Goal: Transaction & Acquisition: Purchase product/service

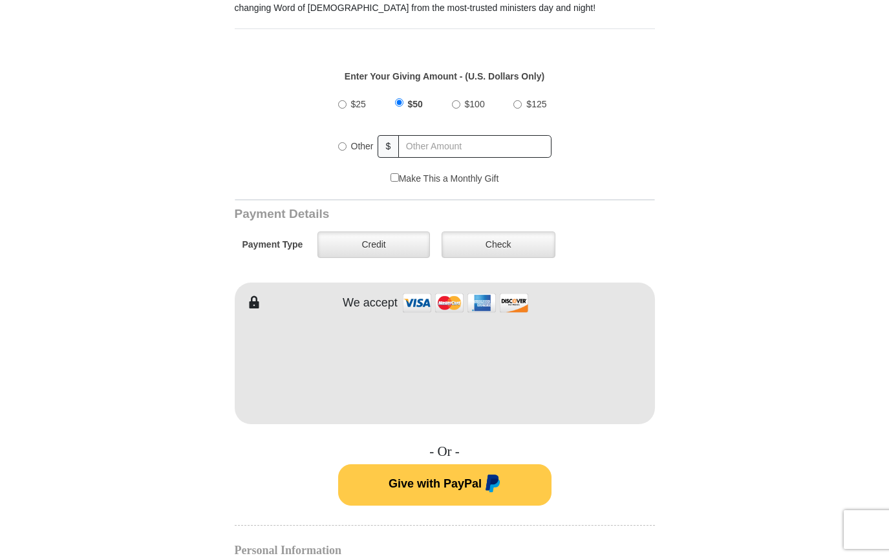
scroll to position [448, 0]
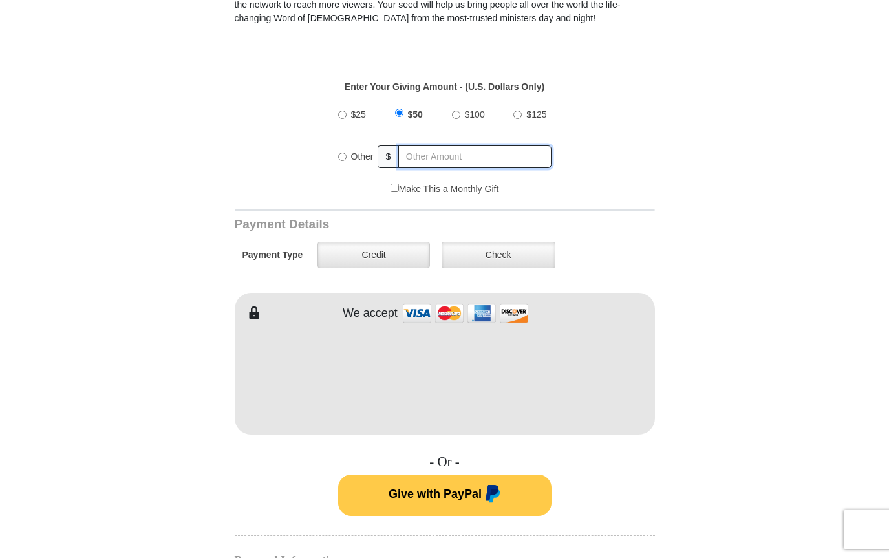
radio input "true"
click at [435, 161] on input "text" at bounding box center [475, 157] width 151 height 23
type input "20.00"
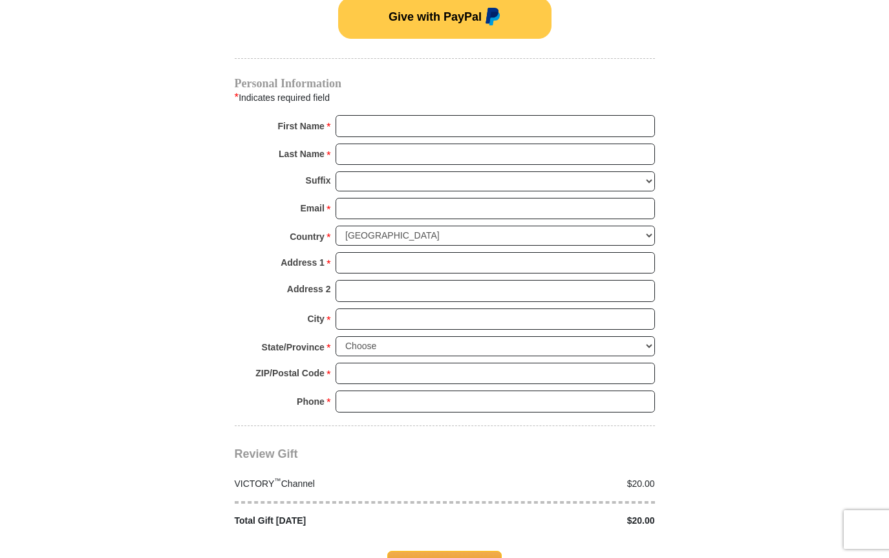
scroll to position [946, 0]
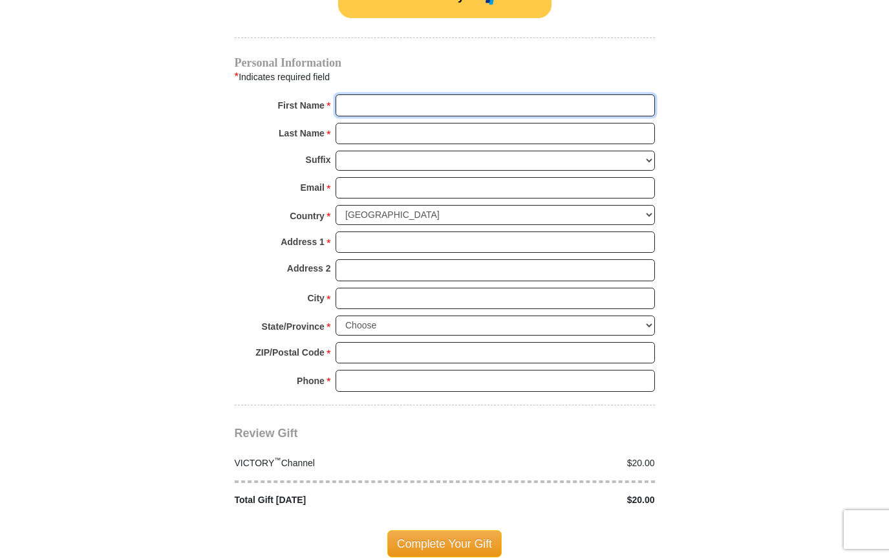
click at [356, 101] on input "First Name *" at bounding box center [496, 105] width 320 height 22
click at [356, 102] on input "First Name *" at bounding box center [496, 105] width 320 height 22
click at [386, 97] on input "[PERSON_NAME]" at bounding box center [496, 105] width 320 height 22
click at [385, 103] on input "[PERSON_NAME]" at bounding box center [496, 105] width 320 height 22
type input "[PERSON_NAME]"
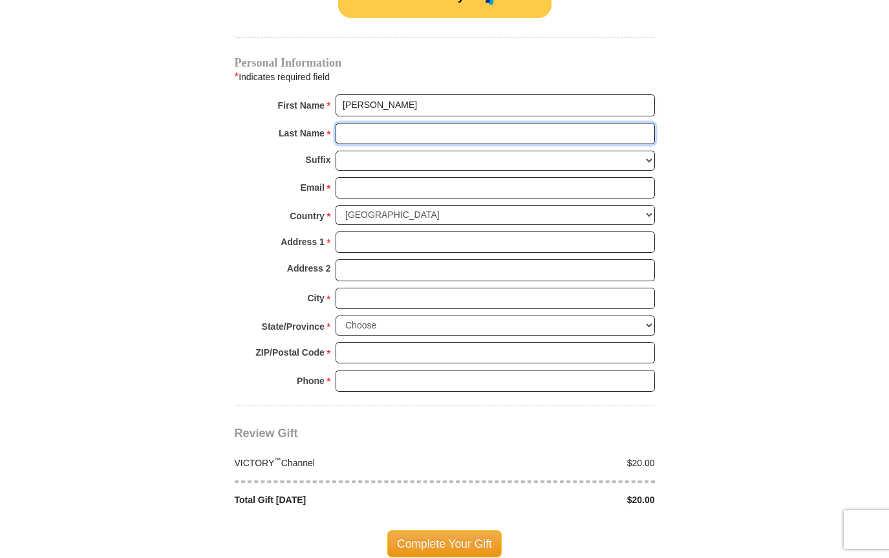
click at [369, 133] on input "Last Name *" at bounding box center [496, 134] width 320 height 22
type input "[PERSON_NAME]"
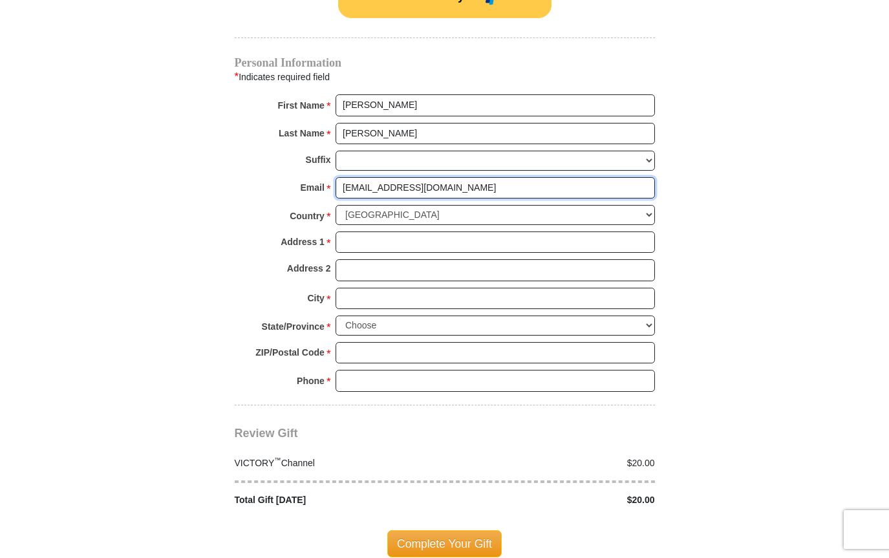
type input "[EMAIL_ADDRESS][DOMAIN_NAME]"
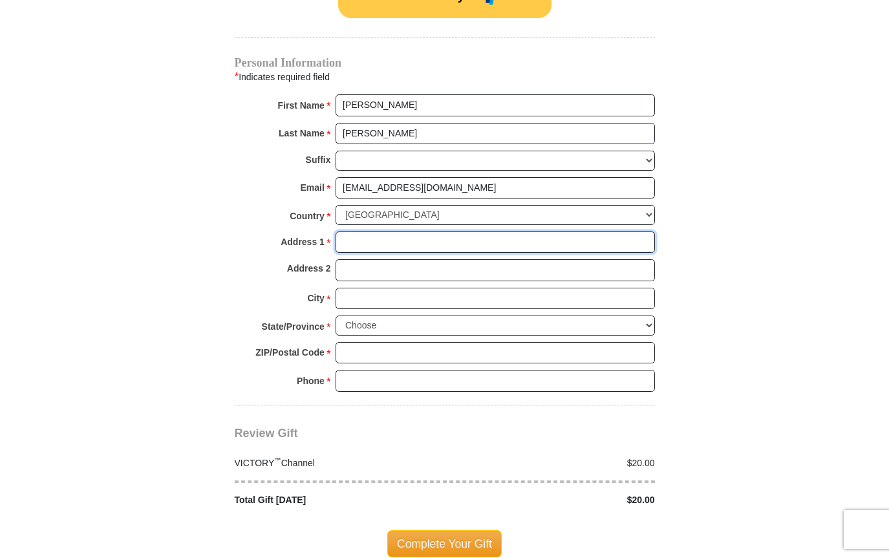
click at [352, 232] on input "Address 1 *" at bounding box center [496, 243] width 320 height 22
type input "[STREET_ADDRESS]"
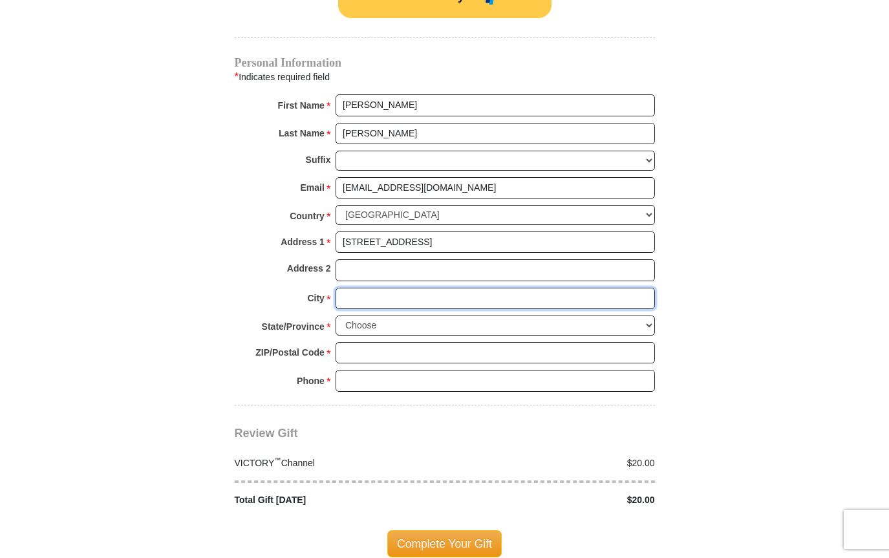
click at [362, 288] on input "City *" at bounding box center [496, 299] width 320 height 22
type input "T"
type input "[GEOGRAPHIC_DATA]"
select select "OR"
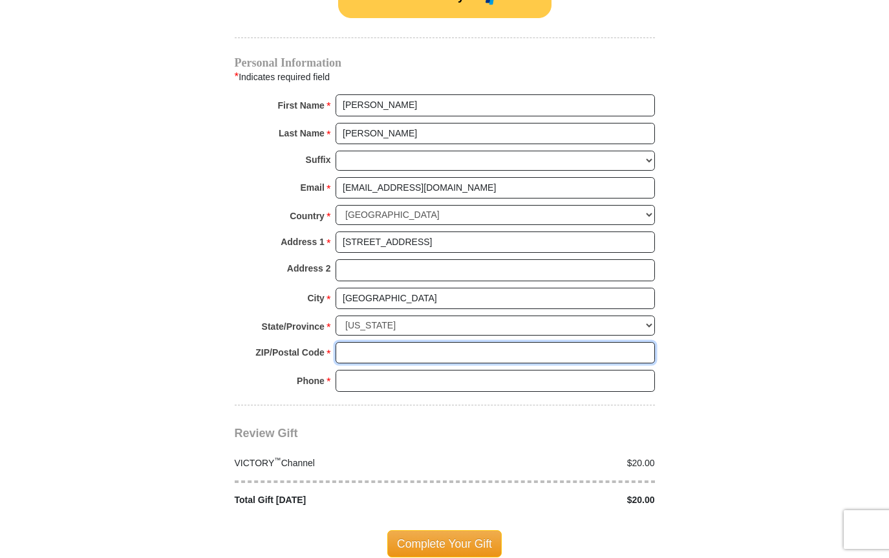
click at [405, 342] on input "ZIP/Postal Code *" at bounding box center [496, 353] width 320 height 22
type input "97470"
click at [398, 370] on input "Phone * *" at bounding box center [496, 381] width 320 height 22
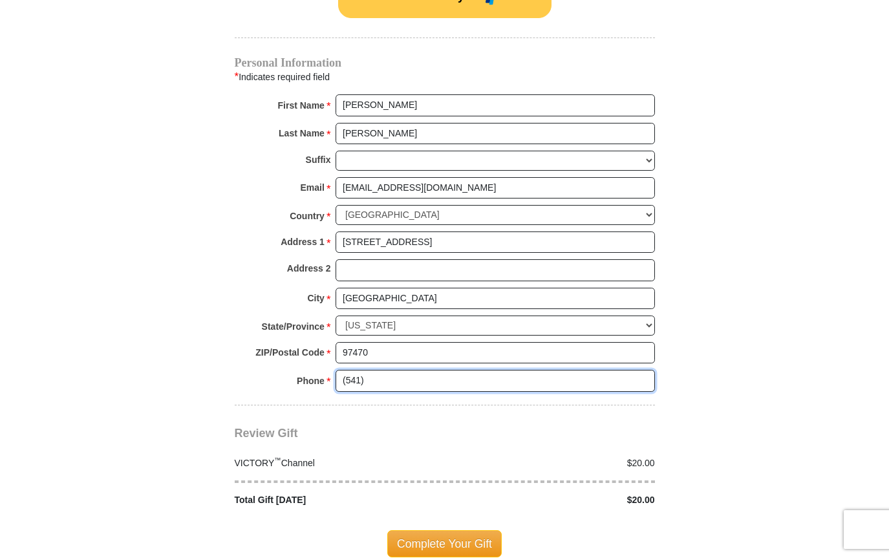
type input "[PHONE_NUMBER]"
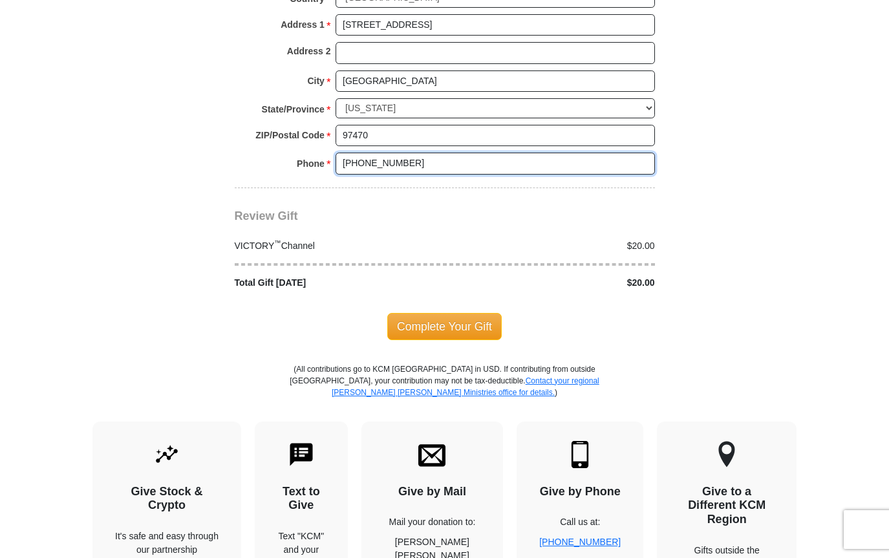
scroll to position [1169, 0]
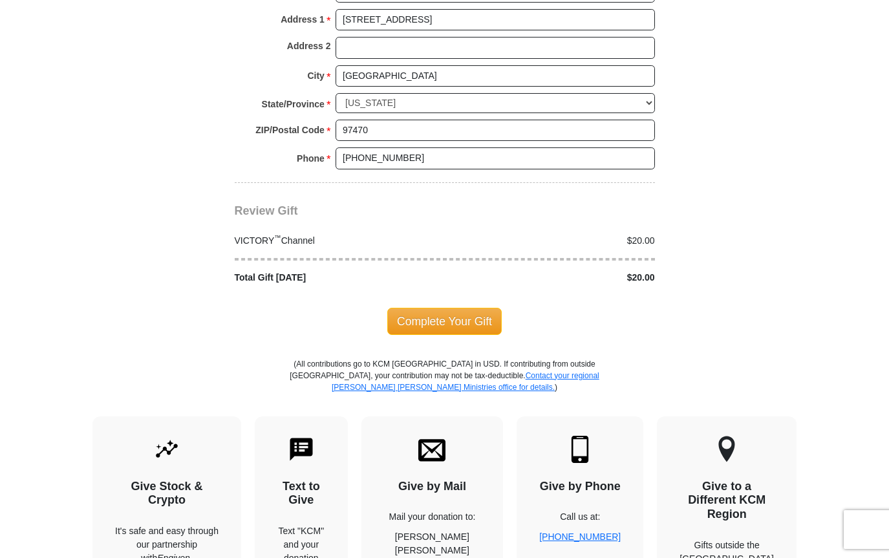
click at [563, 286] on div "Complete Your Gift" at bounding box center [445, 322] width 420 height 74
click at [445, 308] on span "Complete Your Gift" at bounding box center [444, 321] width 114 height 27
